Goal: Use online tool/utility: Utilize a website feature to perform a specific function

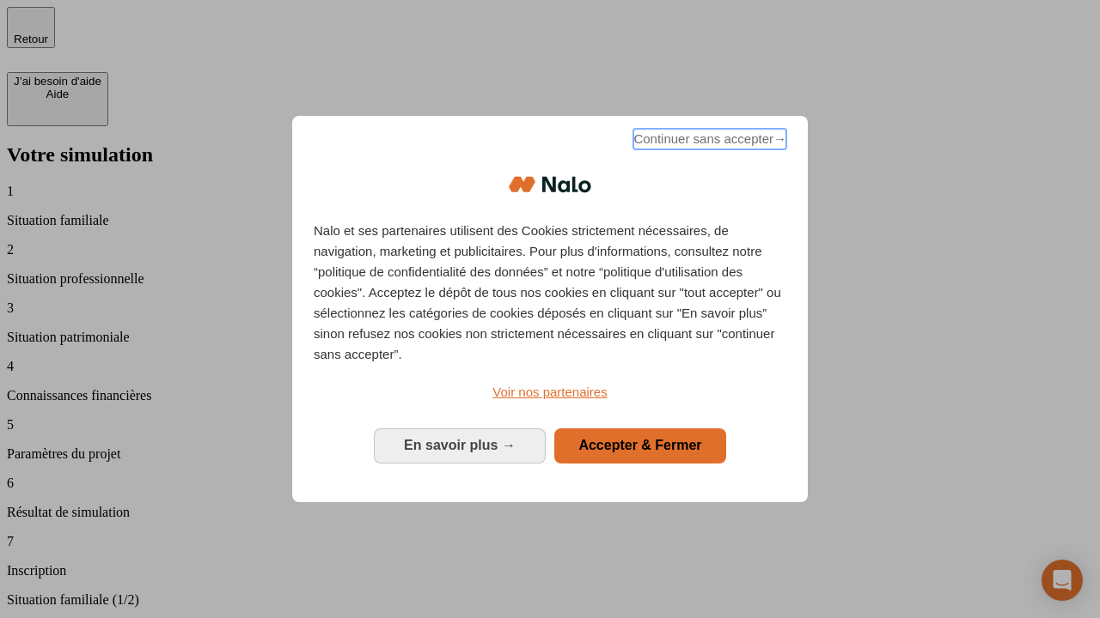
click at [708, 142] on span "Continuer sans accepter →" at bounding box center [709, 139] width 153 height 21
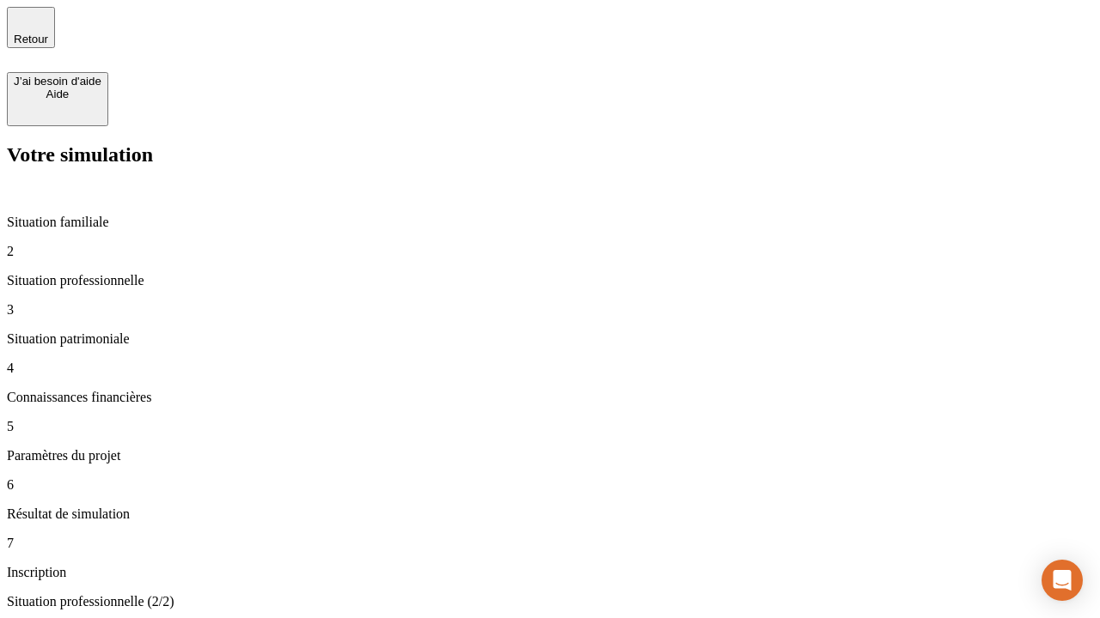
type input "70 000"
type input "1 000"
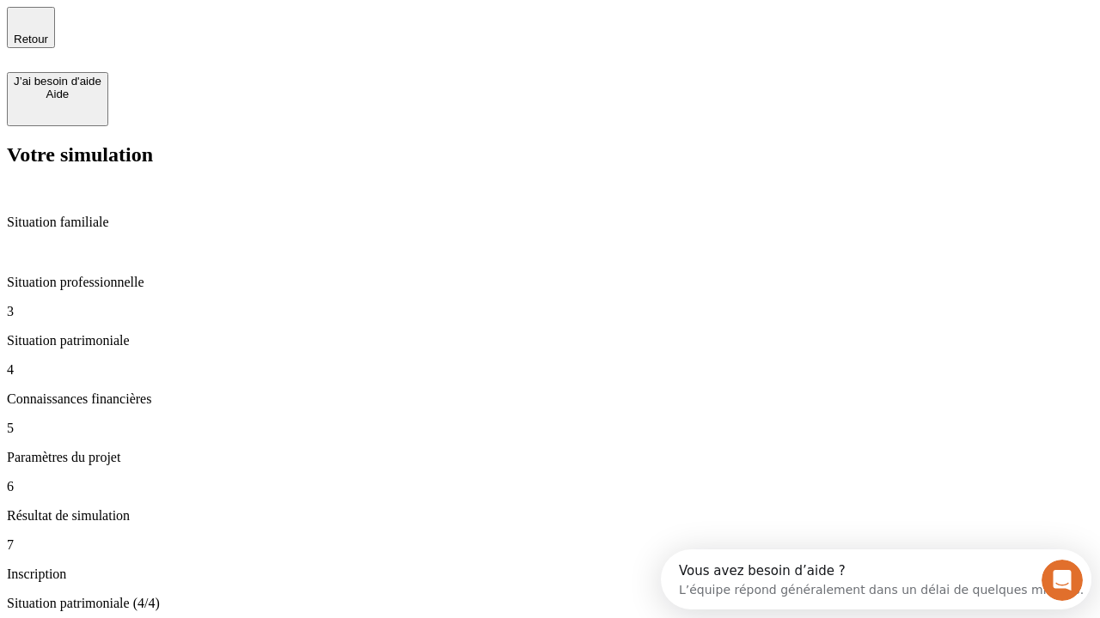
type input "800"
type input "6"
type input "400"
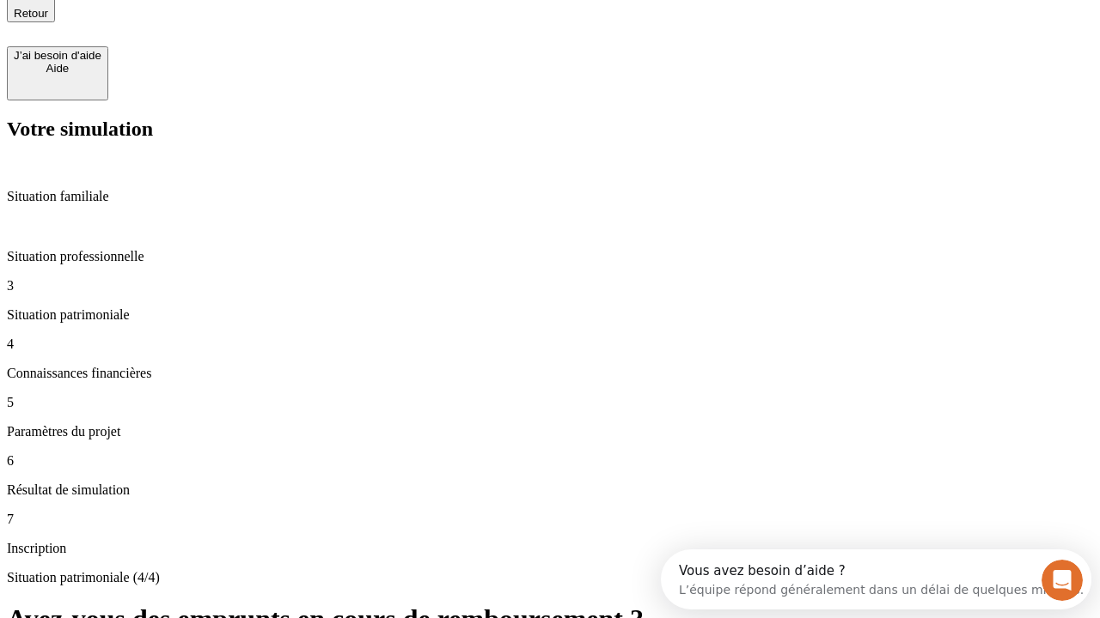
type input "3"
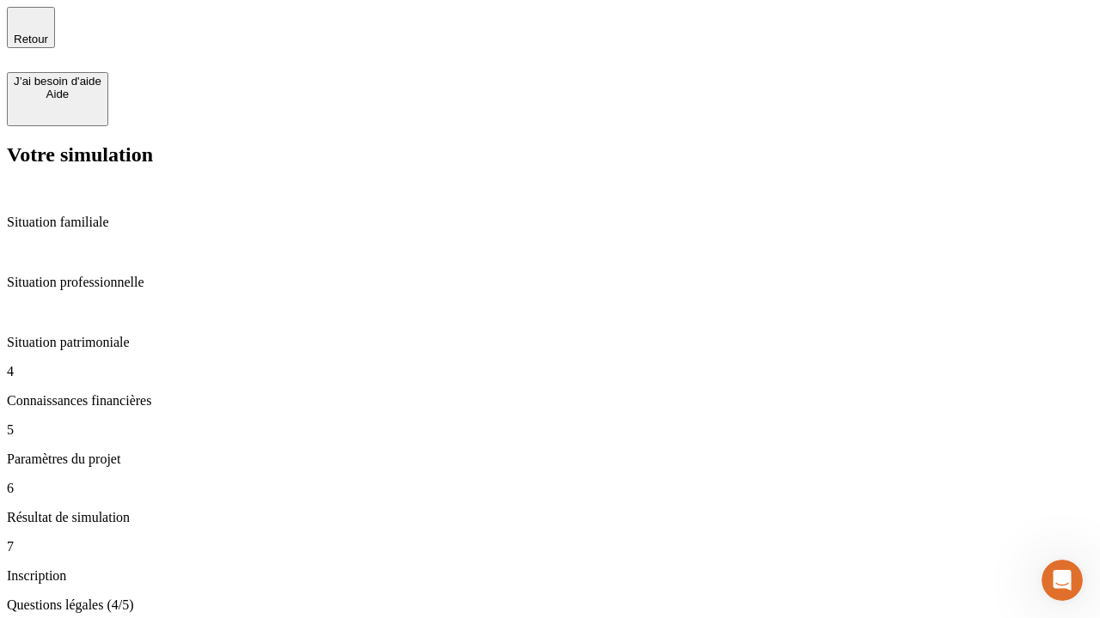
type input "35"
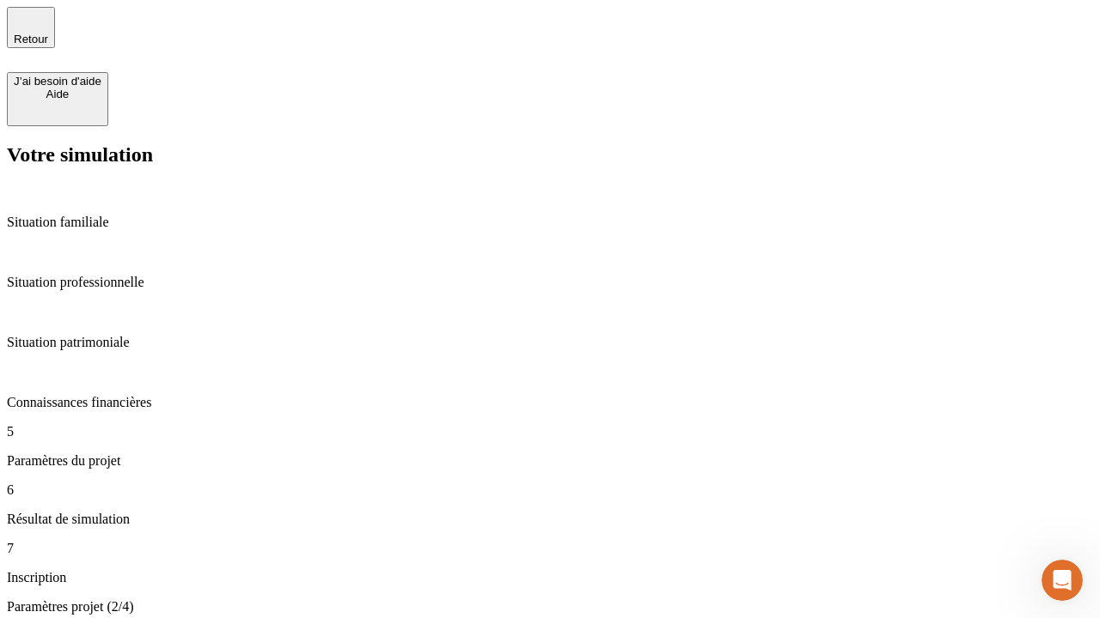
type input "500"
type input "640"
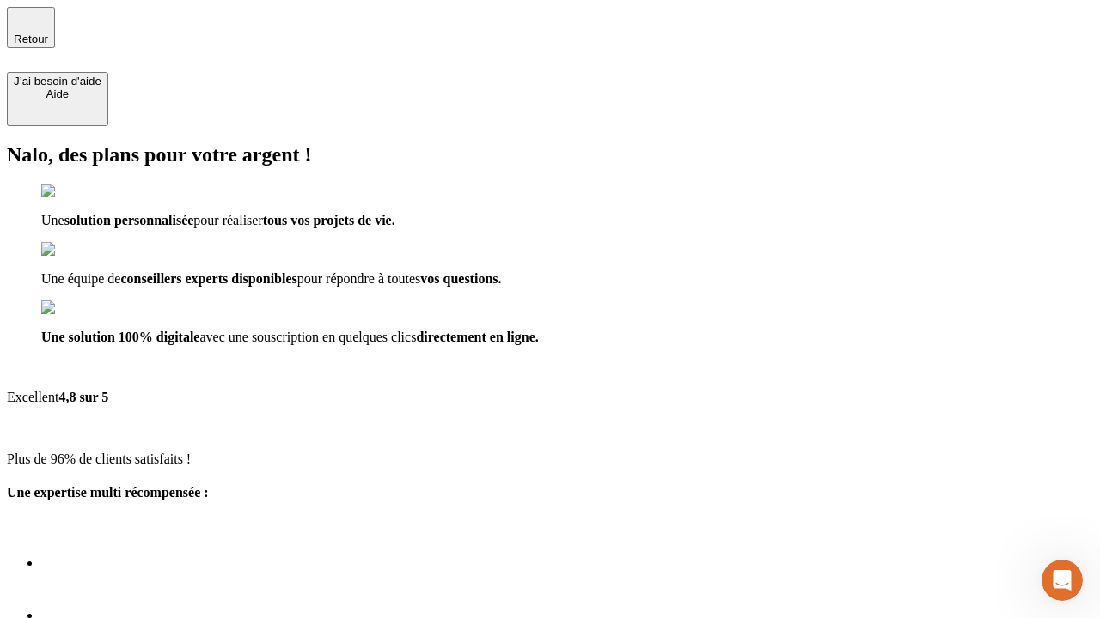
scroll to position [12, 0]
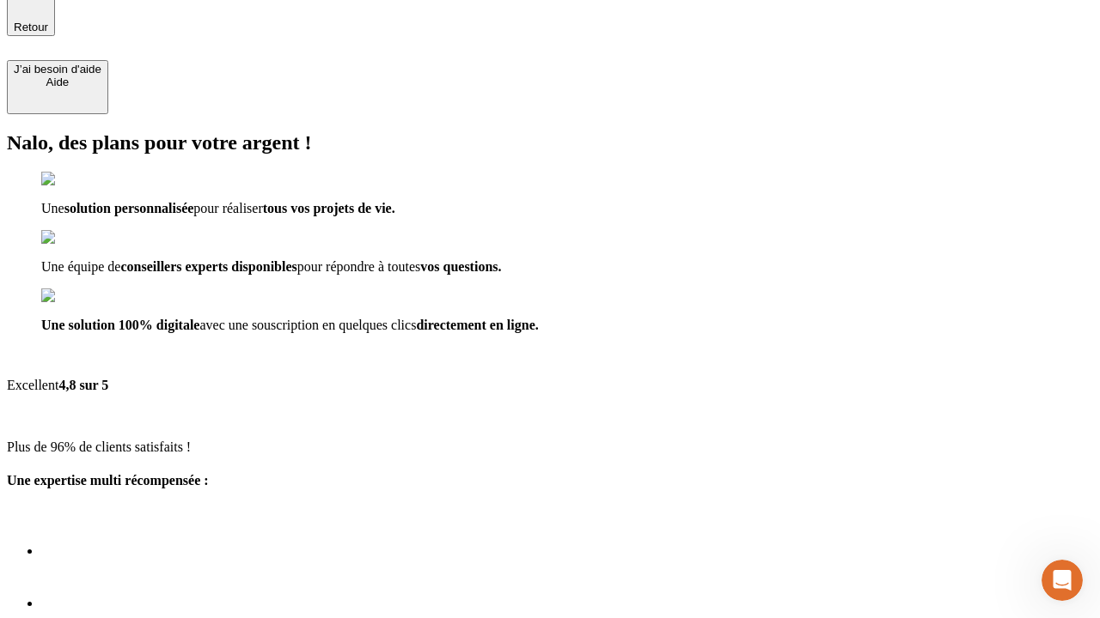
type input "[EMAIL_ADDRESS][DOMAIN_NAME]"
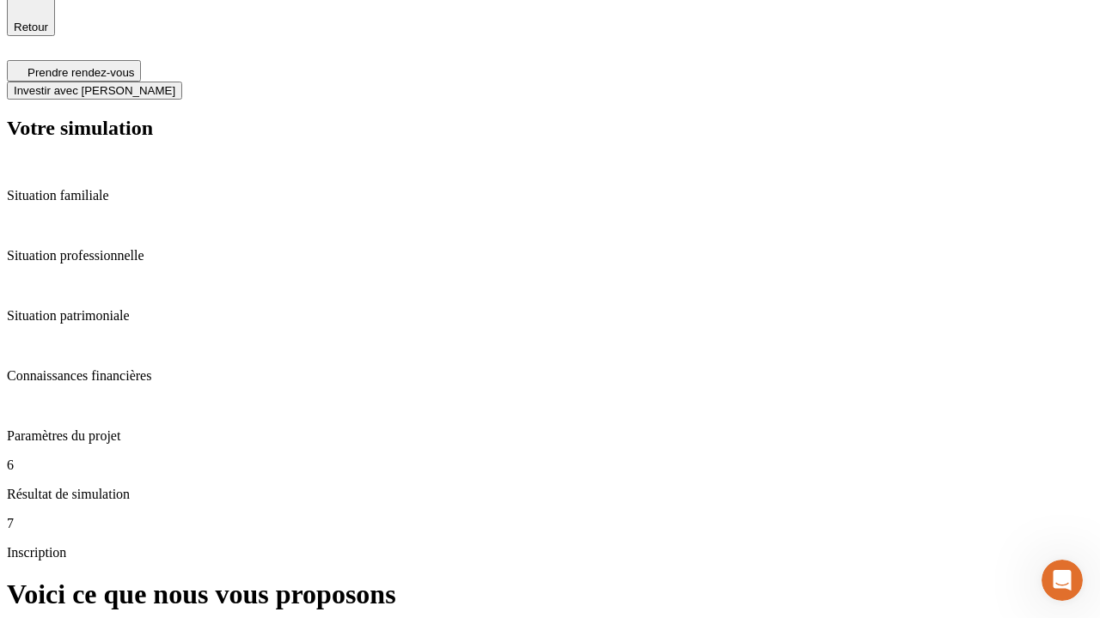
click at [175, 84] on span "Investir avec [PERSON_NAME]" at bounding box center [94, 90] width 161 height 13
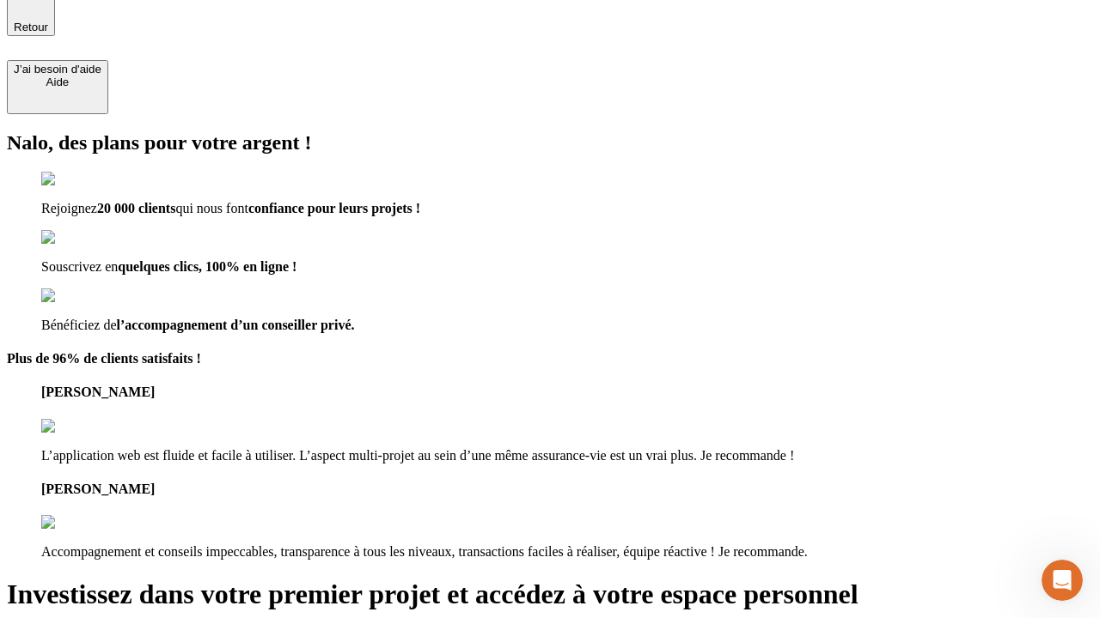
scroll to position [10, 0]
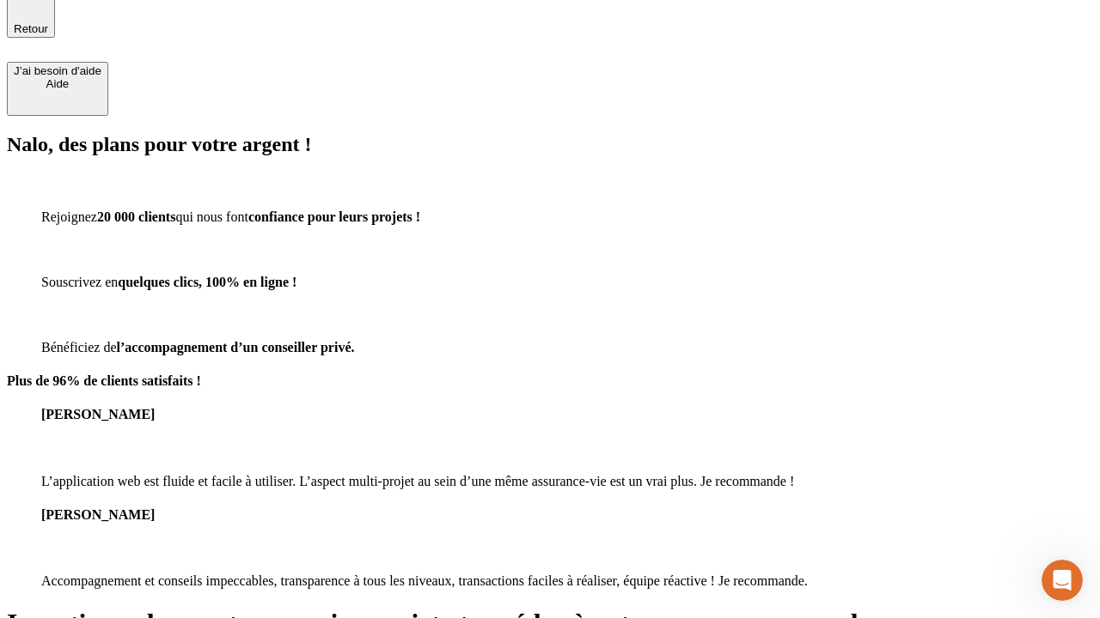
type input "[PERSON_NAME][EMAIL_ADDRESS][DOMAIN_NAME]"
